Goal: Navigation & Orientation: Find specific page/section

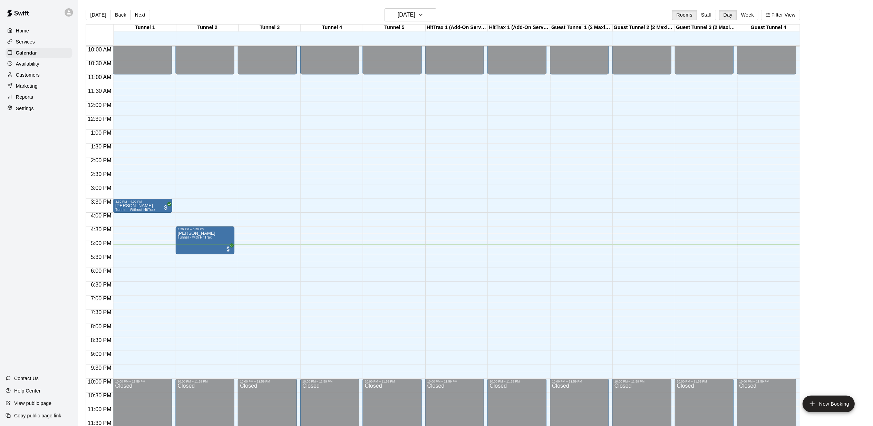
scroll to position [275, 0]
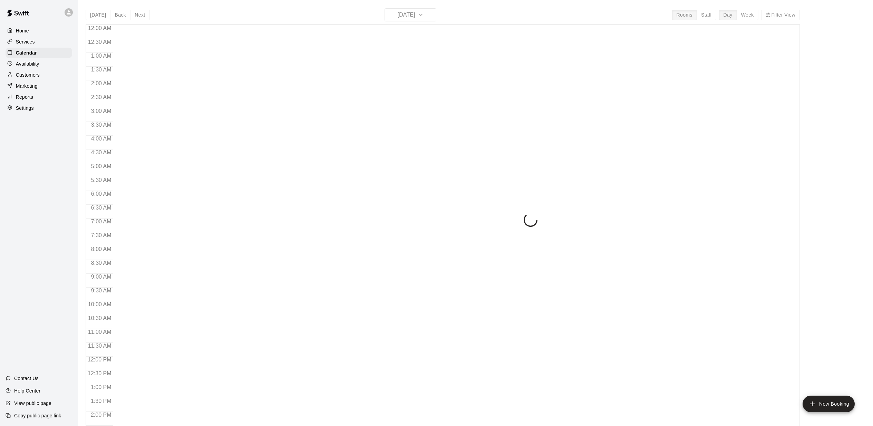
scroll to position [255, 0]
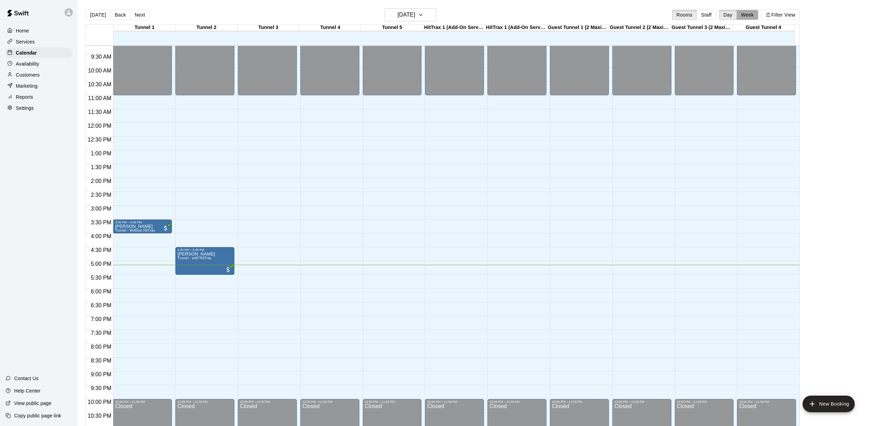
click at [754, 17] on button "Week" at bounding box center [748, 15] width 22 height 10
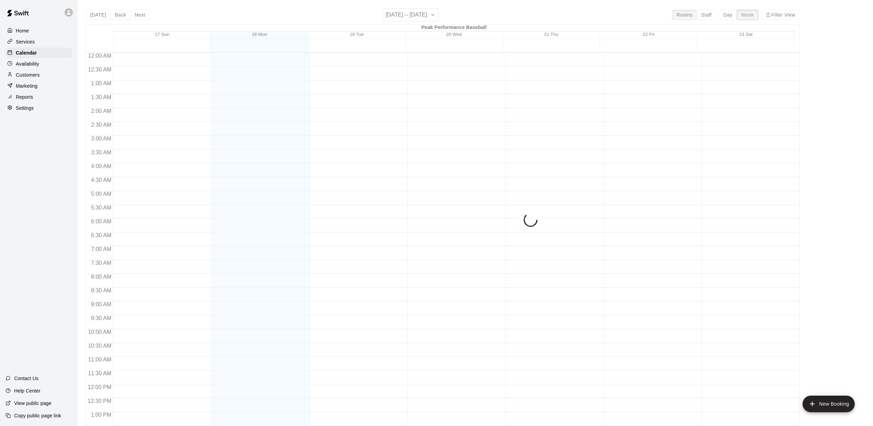
scroll to position [282, 0]
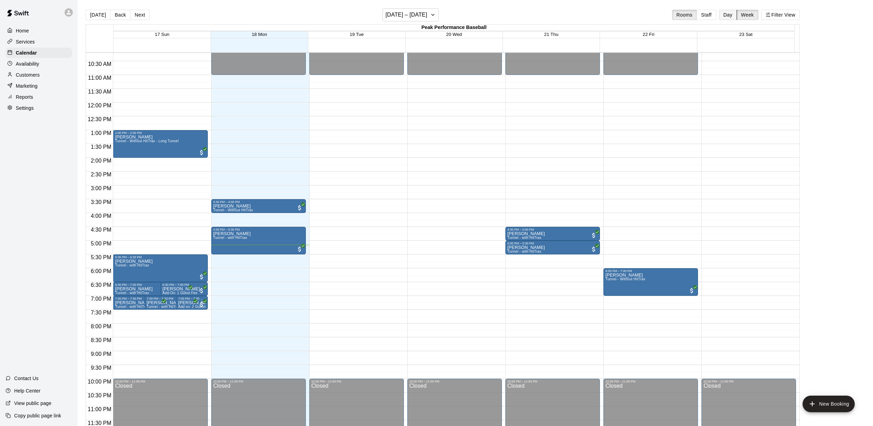
click at [735, 16] on button "Day" at bounding box center [728, 15] width 18 height 10
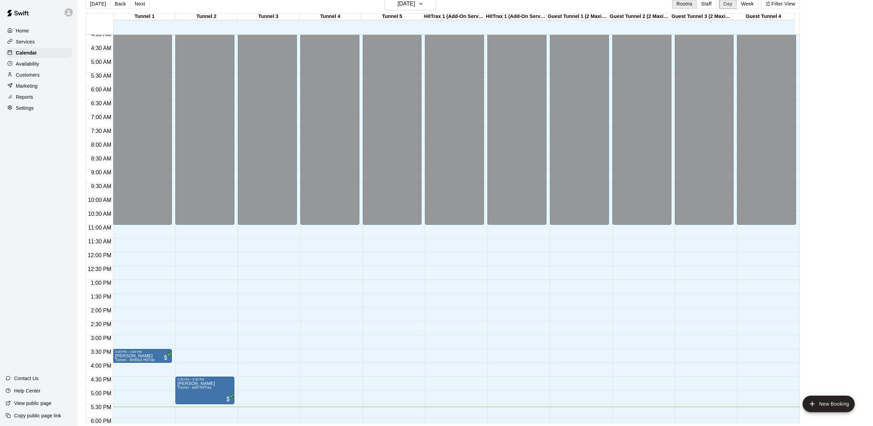
scroll to position [156, 0]
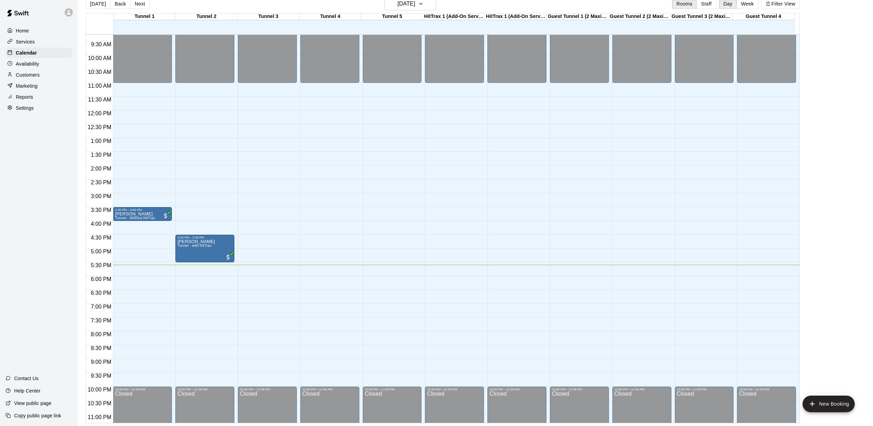
scroll to position [10, 0]
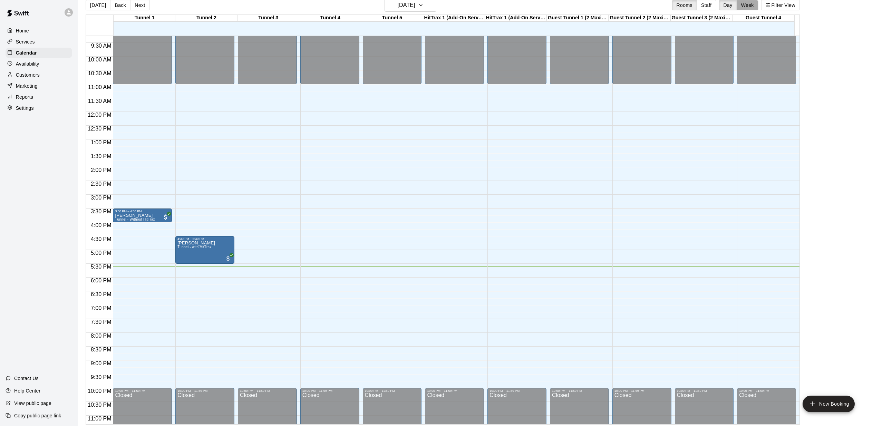
click at [752, 6] on button "Week" at bounding box center [748, 5] width 22 height 10
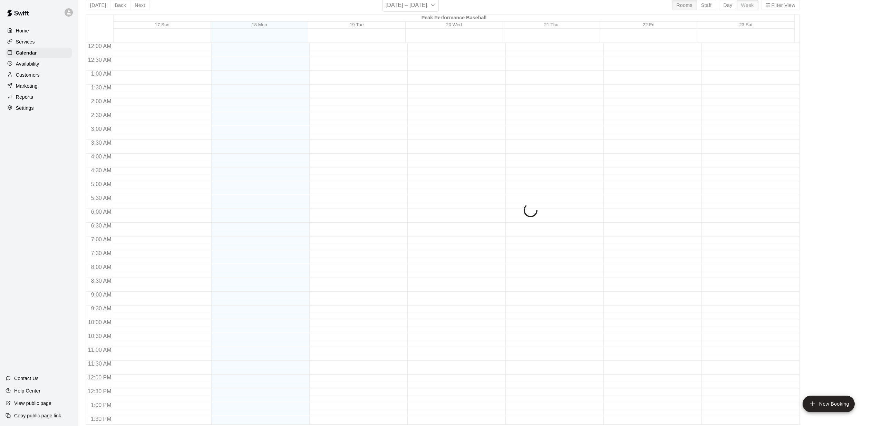
scroll to position [282, 0]
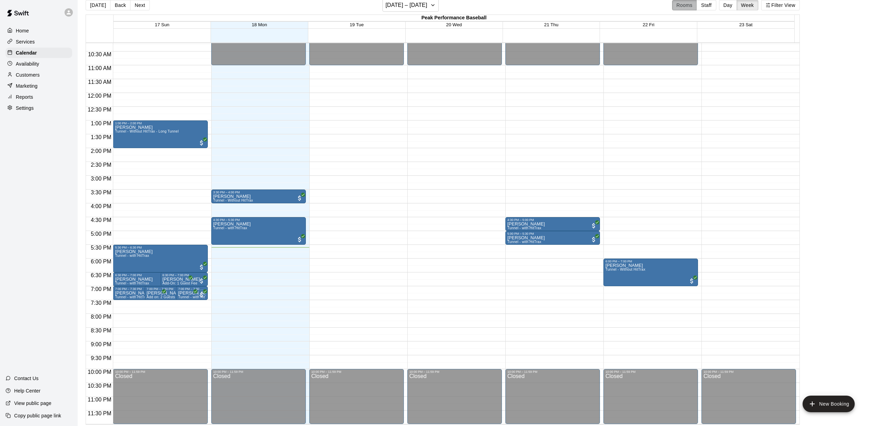
click at [689, 8] on button "Rooms" at bounding box center [684, 5] width 25 height 10
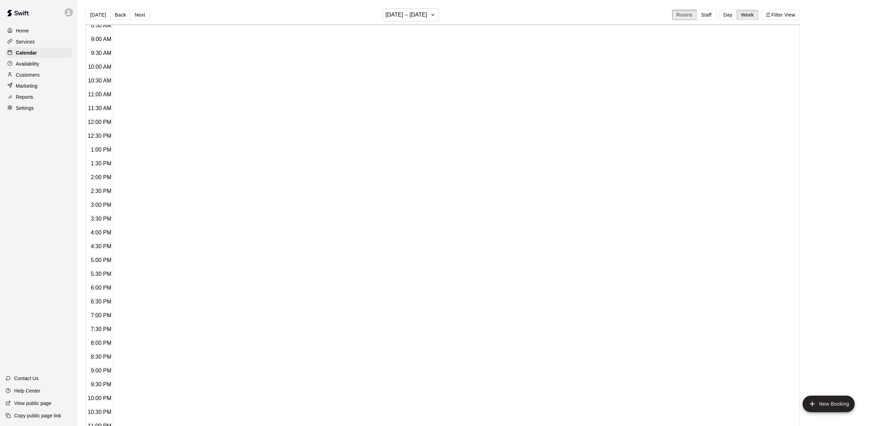
scroll to position [11, 0]
click at [35, 54] on p "Calendar" at bounding box center [26, 52] width 21 height 7
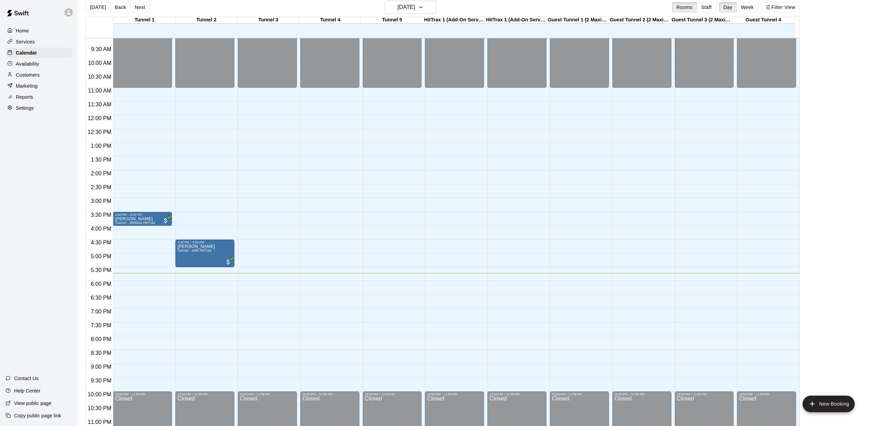
scroll to position [6, 0]
